Goal: Navigation & Orientation: Find specific page/section

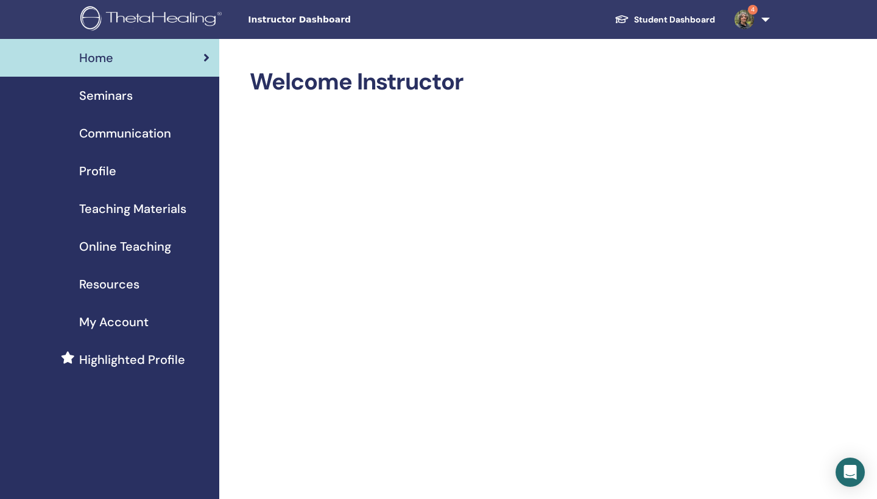
click at [296, 23] on span "Instructor Dashboard" at bounding box center [339, 19] width 183 height 13
click at [742, 22] on span "4" at bounding box center [743, 19] width 29 height 10
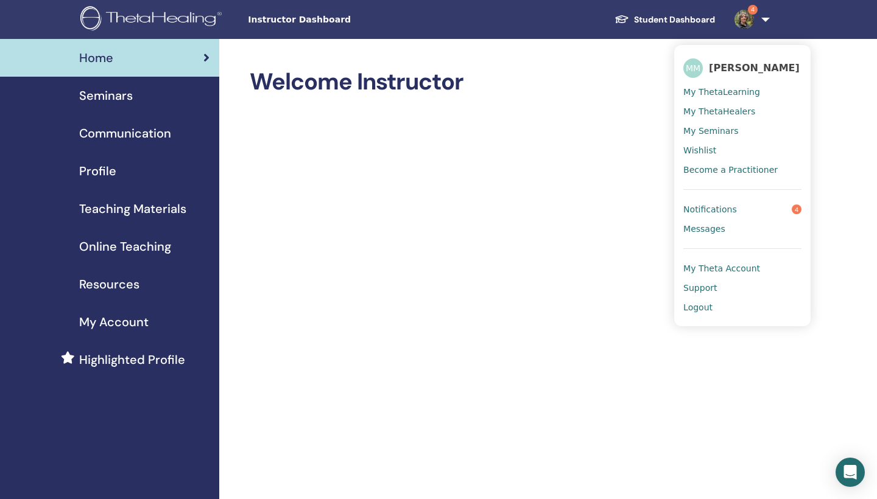
click at [710, 265] on span "My Theta Account" at bounding box center [721, 268] width 77 height 11
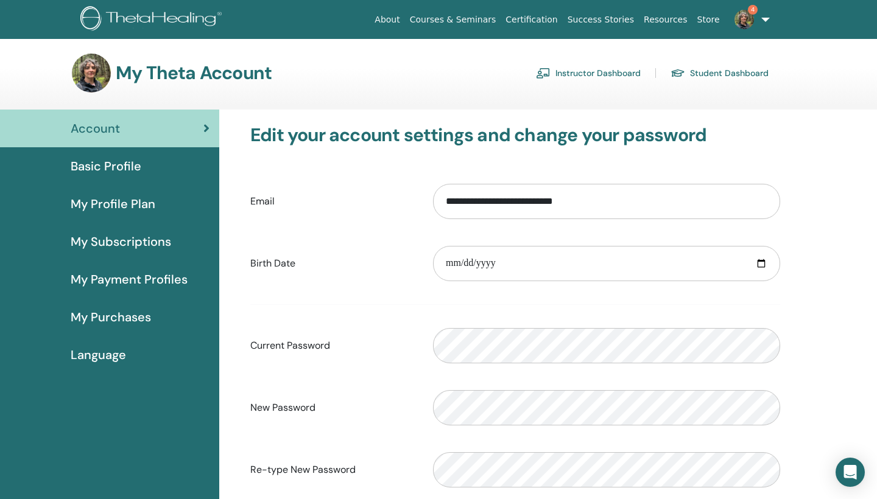
click at [589, 76] on link "Instructor Dashboard" at bounding box center [588, 72] width 105 height 19
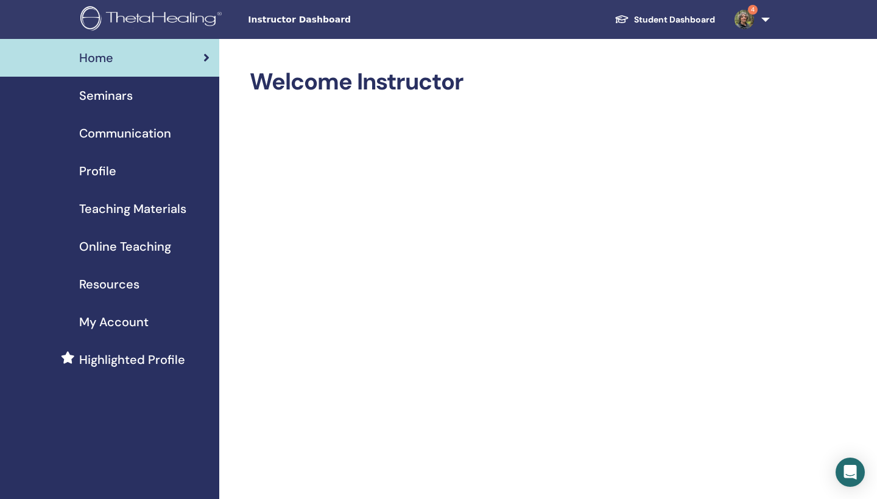
click at [123, 95] on span "Seminars" at bounding box center [106, 95] width 54 height 18
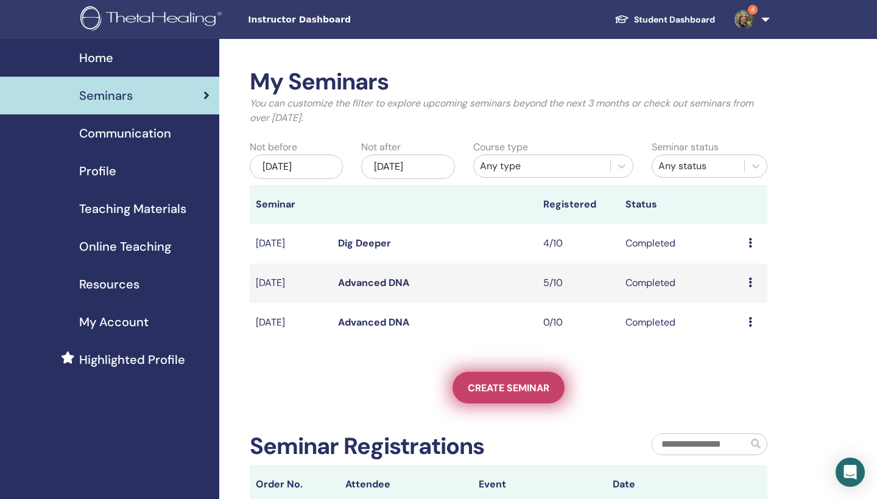
click at [500, 390] on span "Create seminar" at bounding box center [508, 388] width 82 height 13
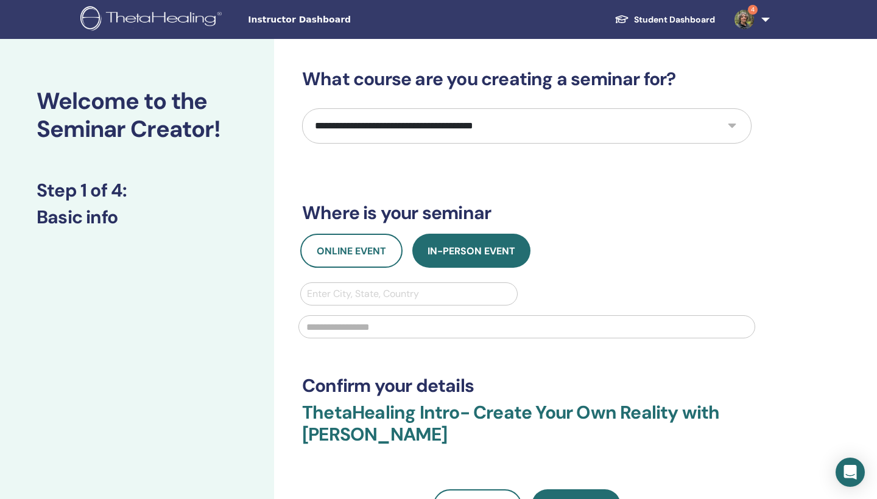
click at [700, 21] on link "Student Dashboard" at bounding box center [664, 20] width 120 height 23
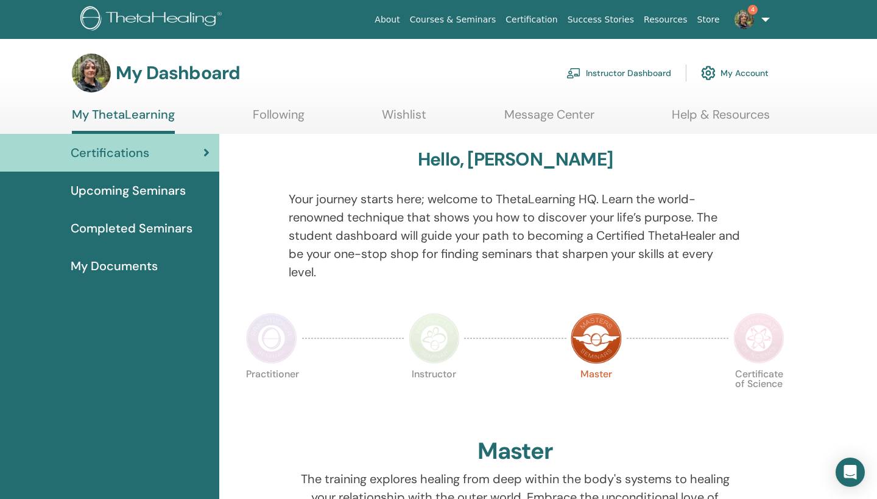
click at [103, 228] on span "Completed Seminars" at bounding box center [132, 228] width 122 height 18
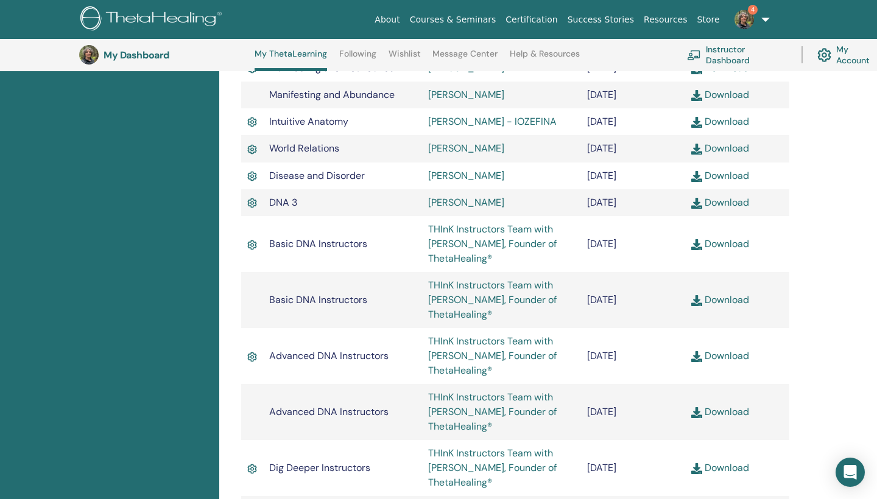
scroll to position [583, 0]
